Goal: Task Accomplishment & Management: Complete application form

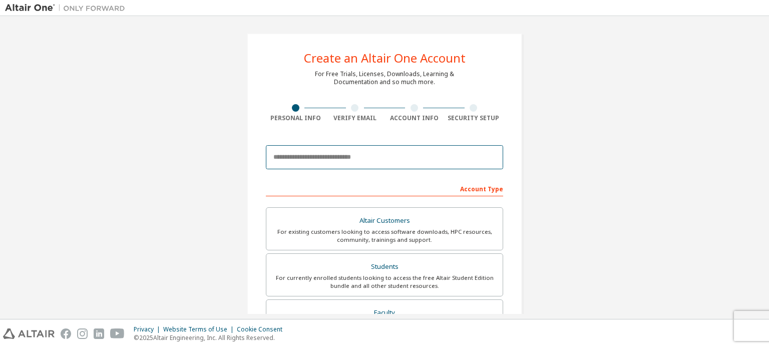
click at [305, 153] on input "email" at bounding box center [384, 157] width 237 height 24
type input "**********"
type input "******"
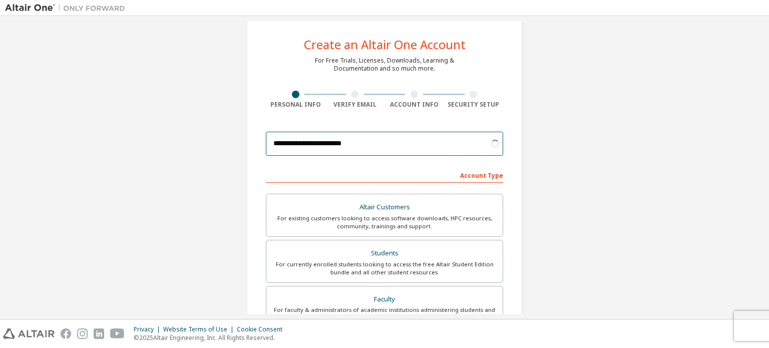
scroll to position [50, 0]
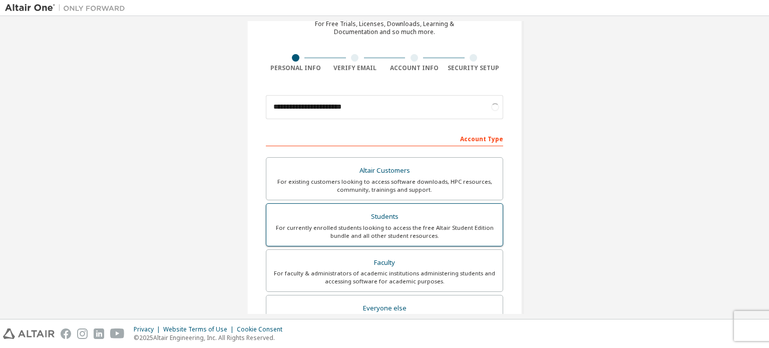
click at [338, 216] on div "Students" at bounding box center [384, 217] width 224 height 14
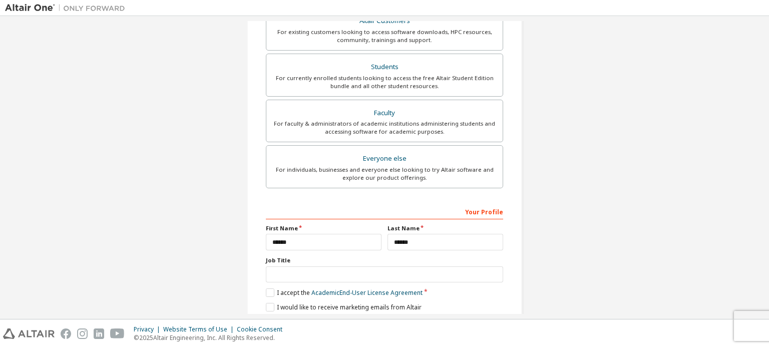
scroll to position [235, 0]
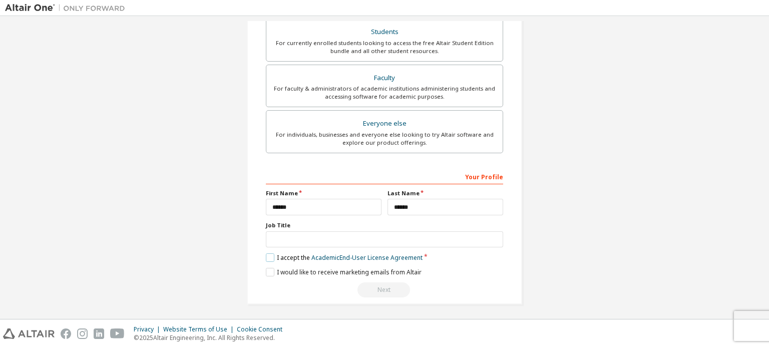
click at [266, 254] on label "I accept the Academic End-User License Agreement" at bounding box center [344, 257] width 157 height 9
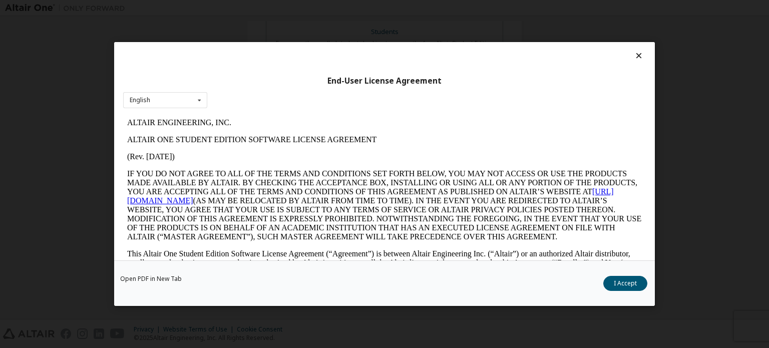
scroll to position [0, 0]
click at [609, 280] on button "I Accept" at bounding box center [625, 283] width 44 height 15
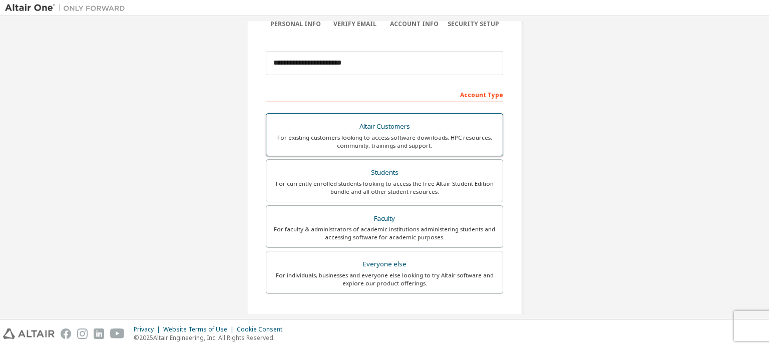
scroll to position [235, 0]
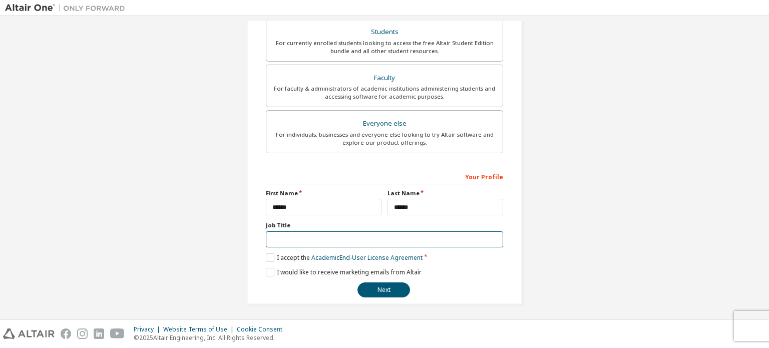
click at [327, 237] on input "text" at bounding box center [384, 239] width 237 height 17
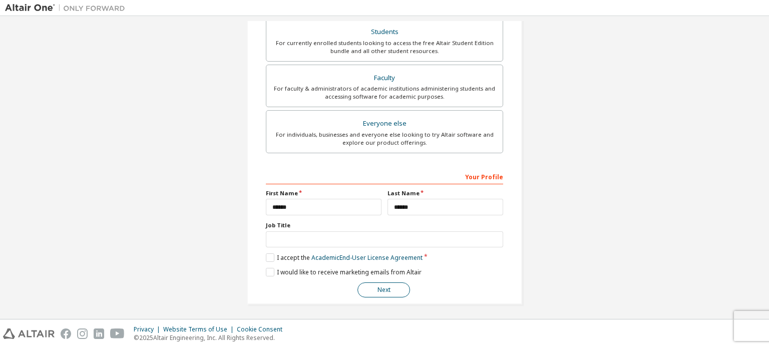
click at [374, 290] on button "Next" at bounding box center [383, 289] width 53 height 15
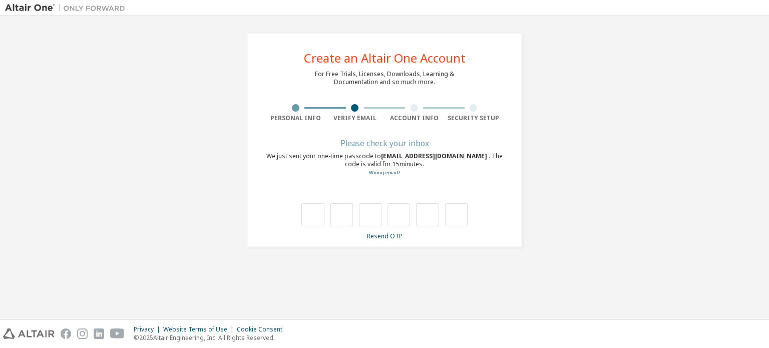
scroll to position [0, 0]
type input "*"
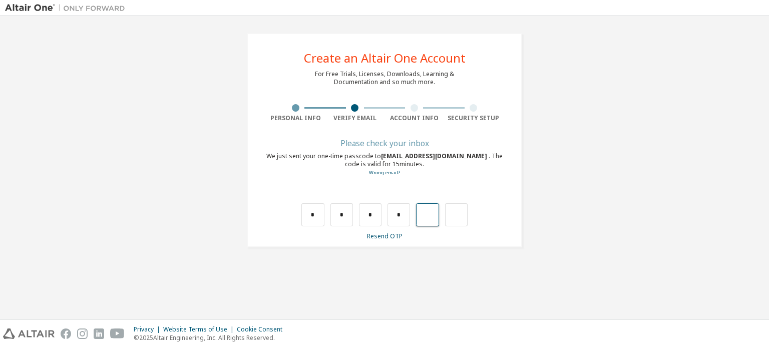
type input "*"
